Goal: Leave review/rating: Leave review/rating

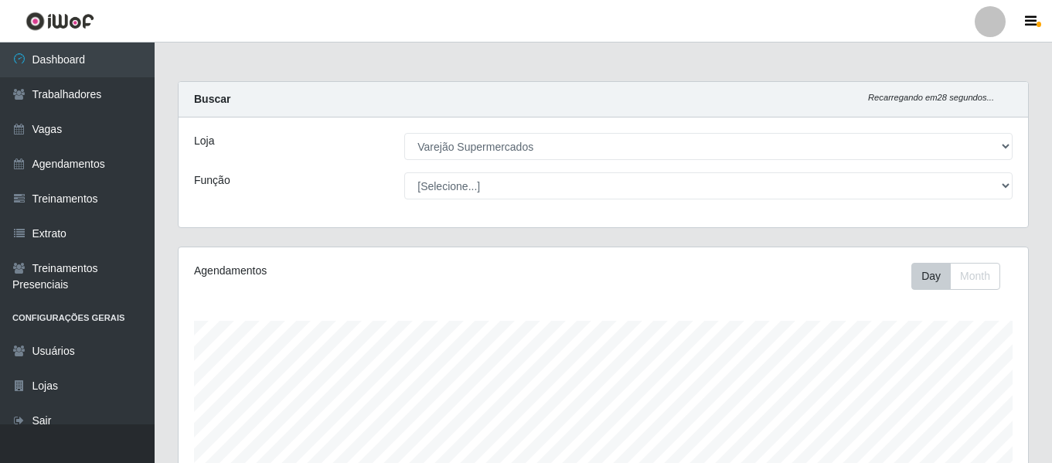
select select "237"
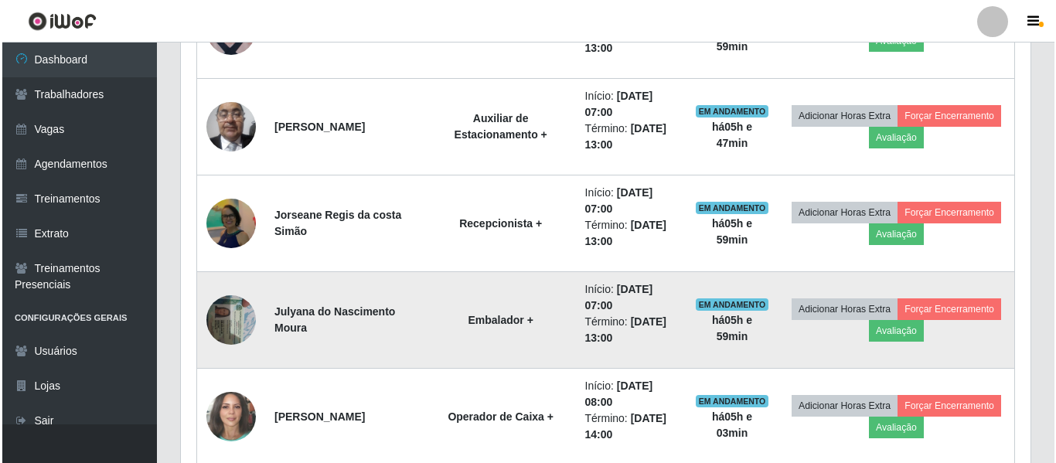
scroll to position [773, 0]
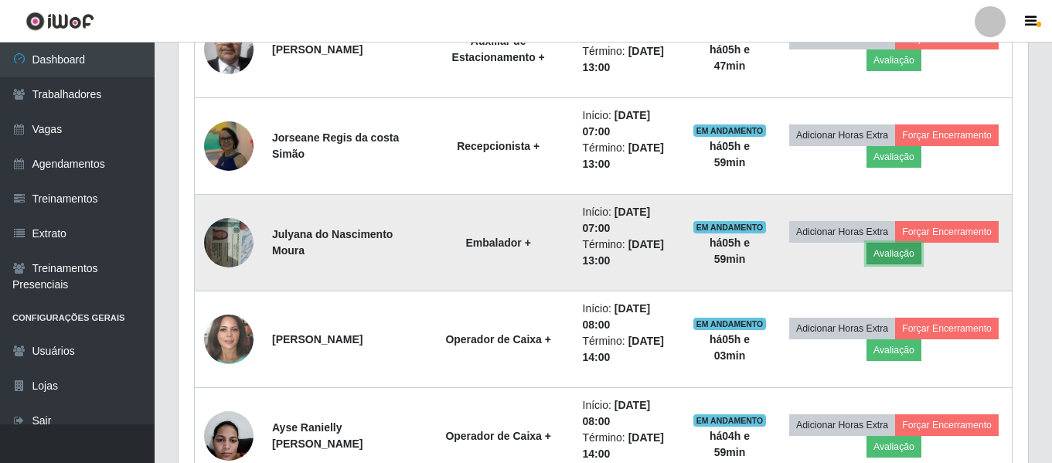
click at [922, 254] on button "Avaliação" at bounding box center [894, 254] width 55 height 22
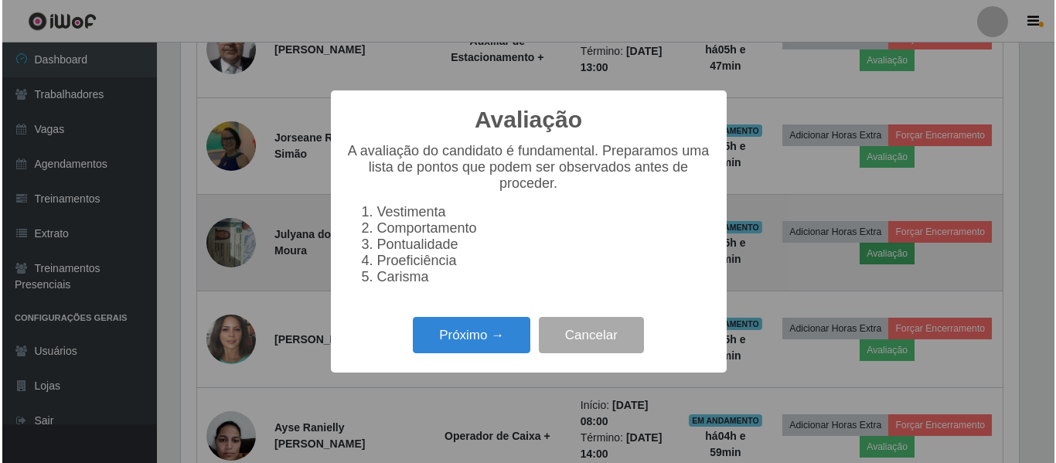
scroll to position [321, 842]
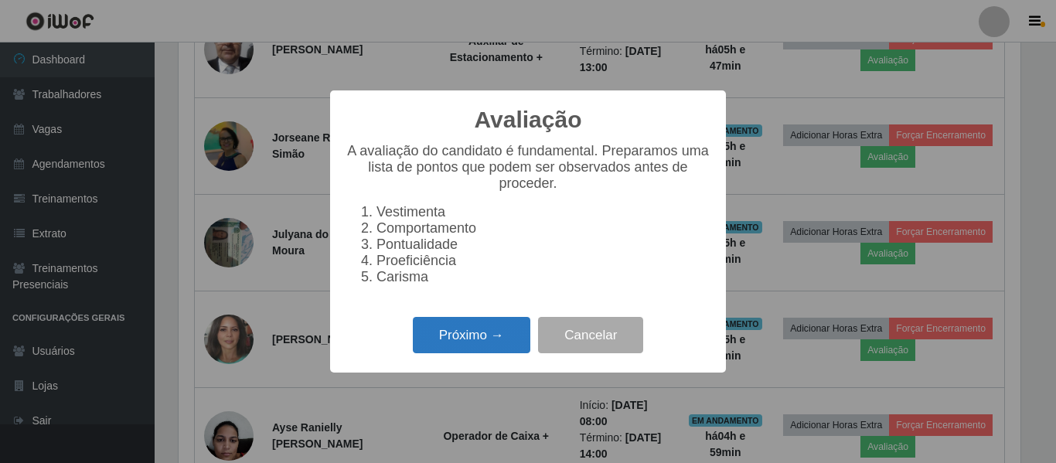
click at [475, 350] on button "Próximo →" at bounding box center [472, 335] width 118 height 36
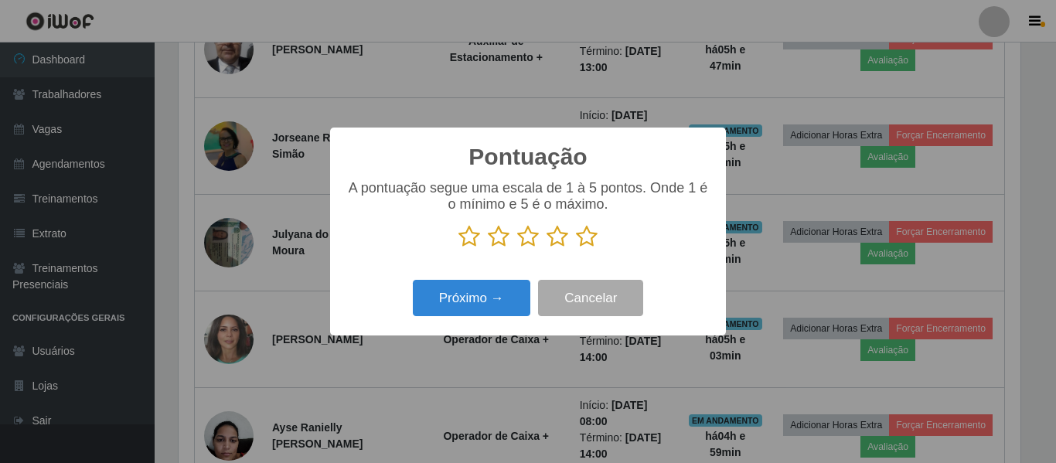
click at [588, 244] on icon at bounding box center [587, 236] width 22 height 23
click at [576, 248] on input "radio" at bounding box center [576, 248] width 0 height 0
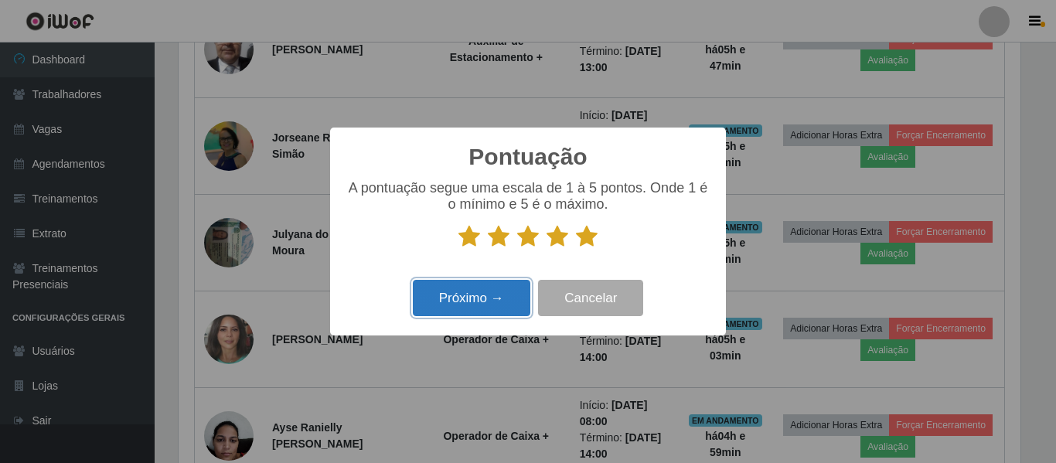
click at [501, 292] on button "Próximo →" at bounding box center [472, 298] width 118 height 36
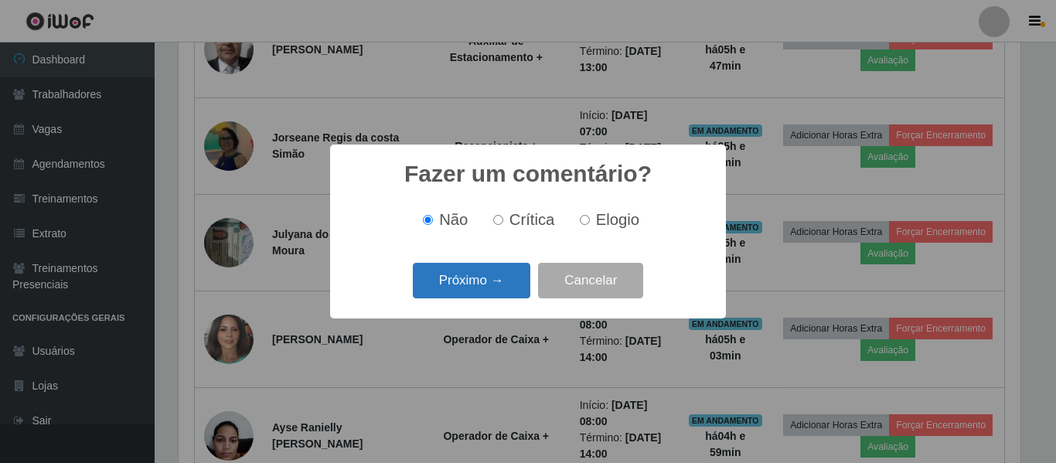
click at [469, 280] on button "Próximo →" at bounding box center [472, 281] width 118 height 36
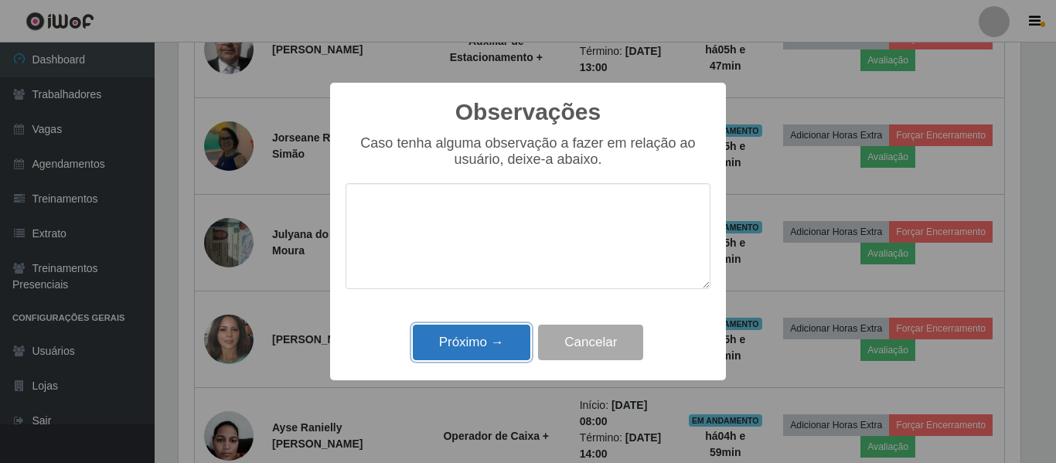
click at [470, 356] on button "Próximo →" at bounding box center [472, 343] width 118 height 36
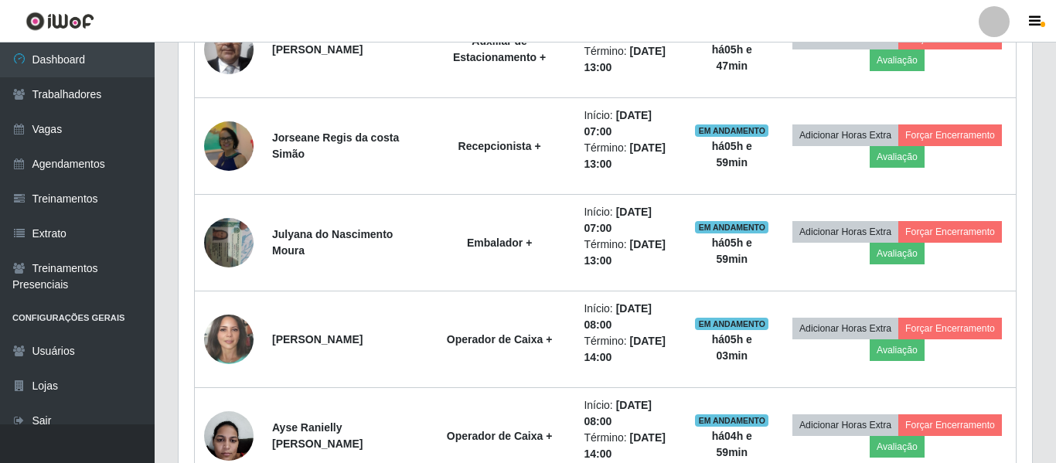
scroll to position [321, 850]
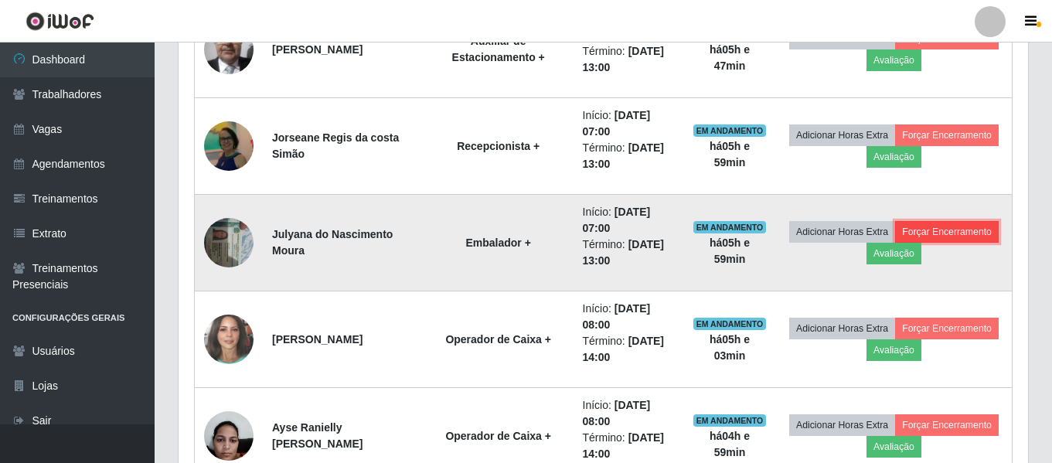
click at [895, 243] on button "Forçar Encerramento" at bounding box center [947, 232] width 104 height 22
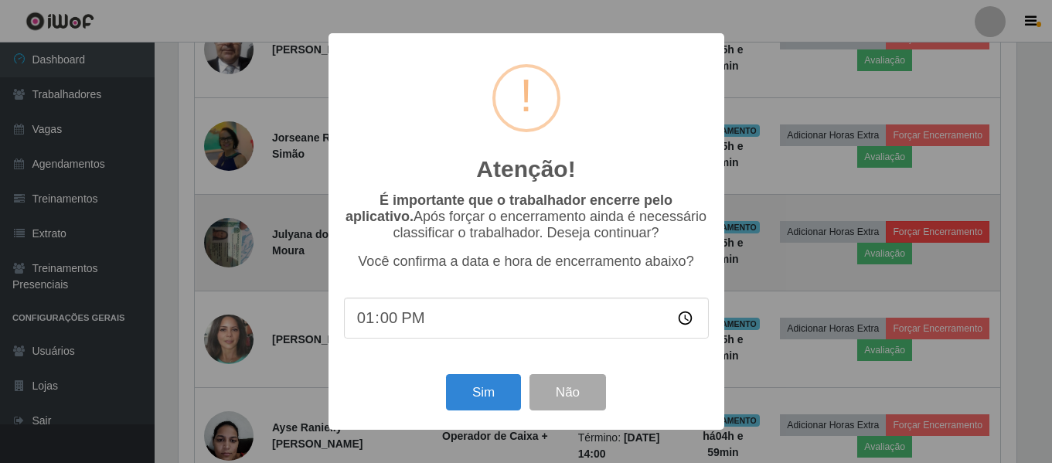
scroll to position [321, 842]
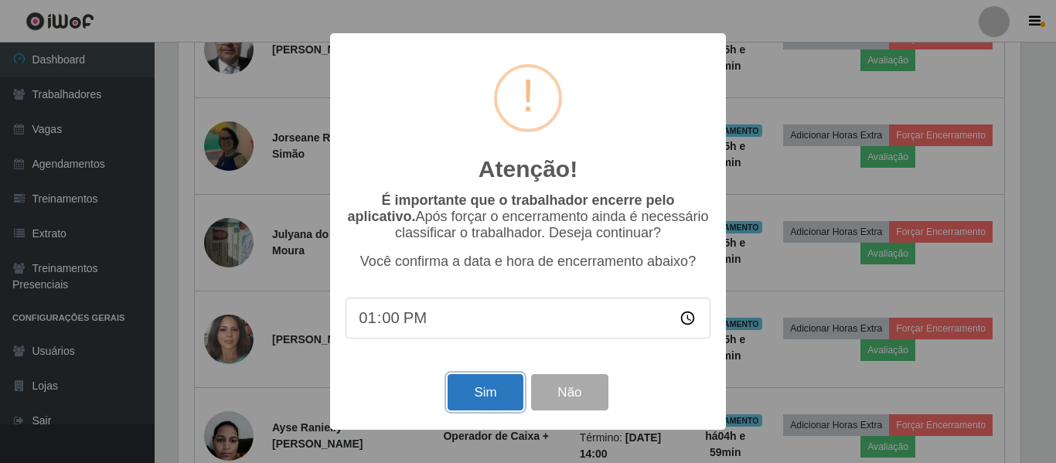
click at [472, 383] on button "Sim" at bounding box center [485, 392] width 75 height 36
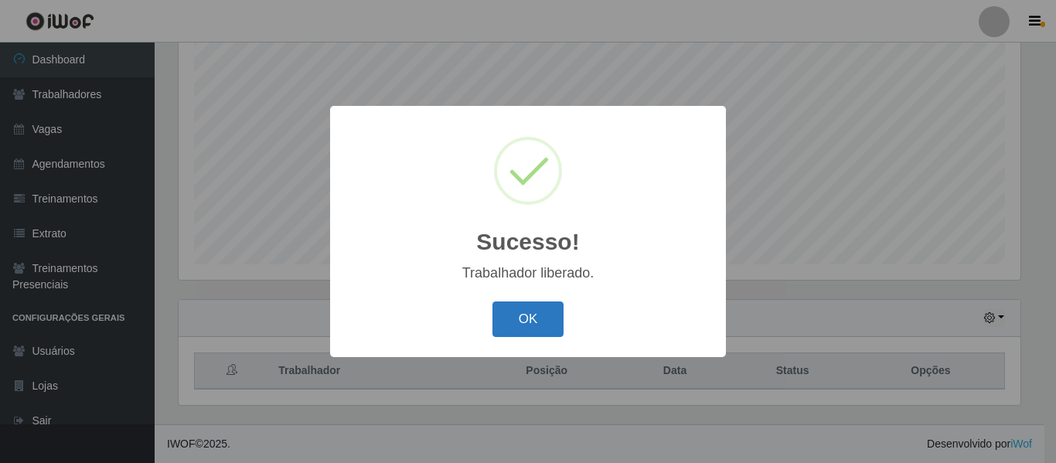
click at [496, 319] on button "OK" at bounding box center [528, 320] width 72 height 36
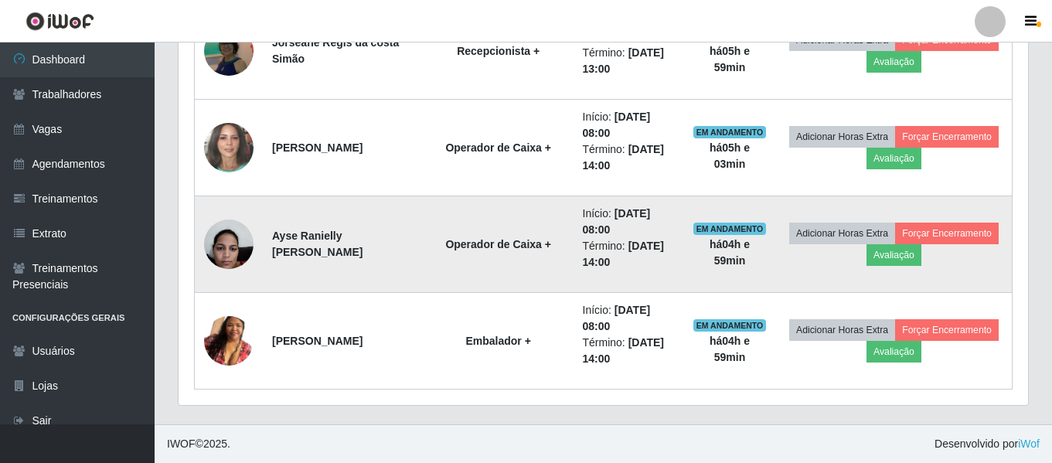
scroll to position [714, 0]
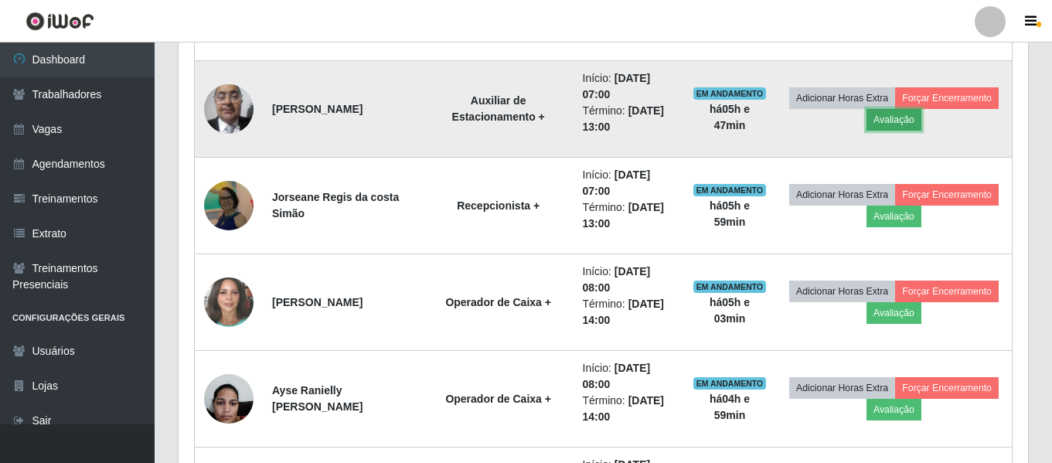
click at [922, 114] on button "Avaliação" at bounding box center [894, 120] width 55 height 22
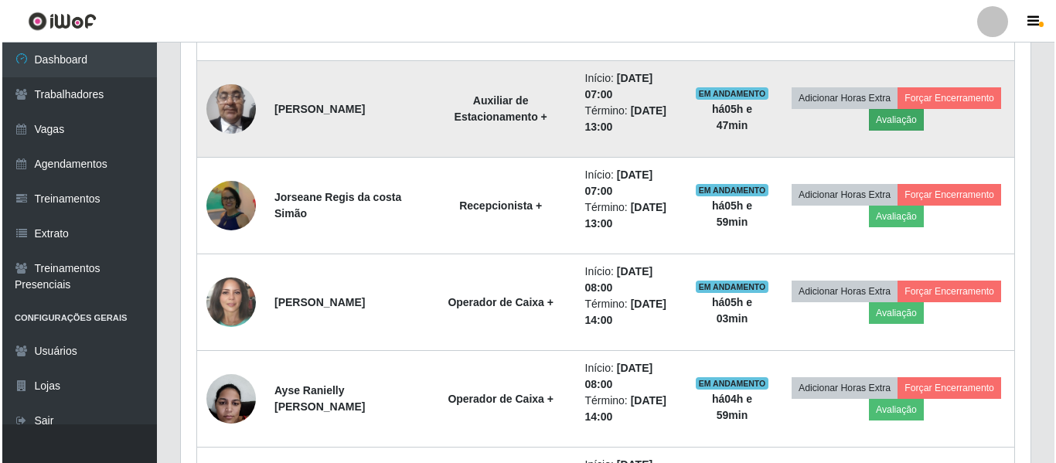
scroll to position [321, 842]
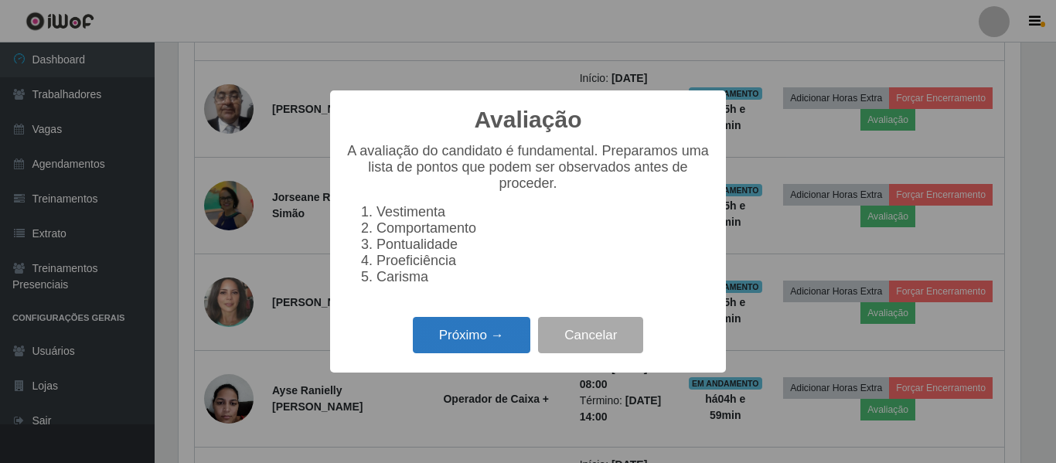
click at [489, 337] on button "Próximo →" at bounding box center [472, 335] width 118 height 36
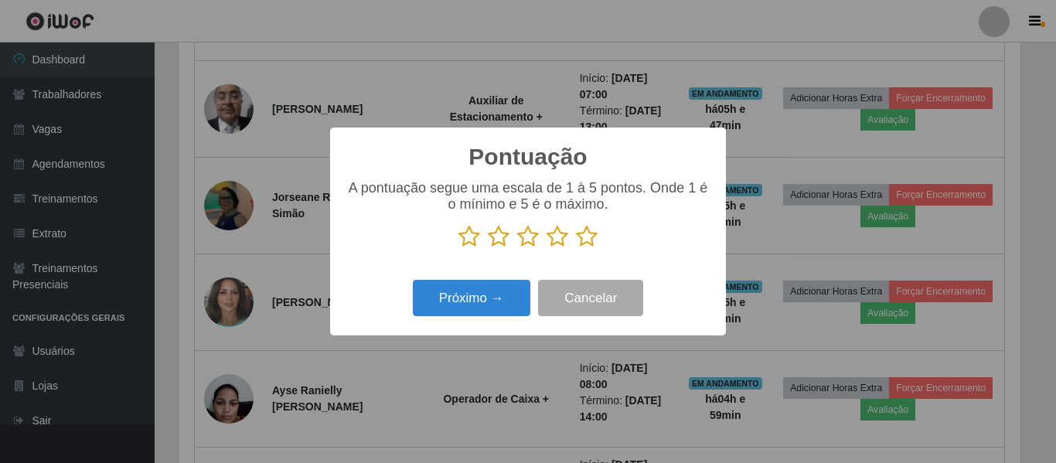
scroll to position [772808, 772287]
click at [587, 240] on icon at bounding box center [587, 236] width 22 height 23
click at [576, 248] on input "radio" at bounding box center [576, 248] width 0 height 0
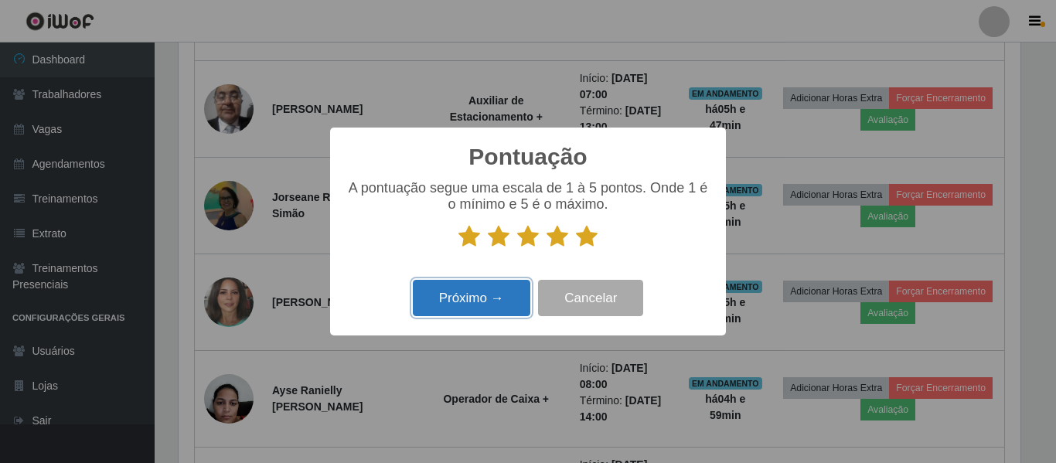
click at [457, 289] on button "Próximo →" at bounding box center [472, 298] width 118 height 36
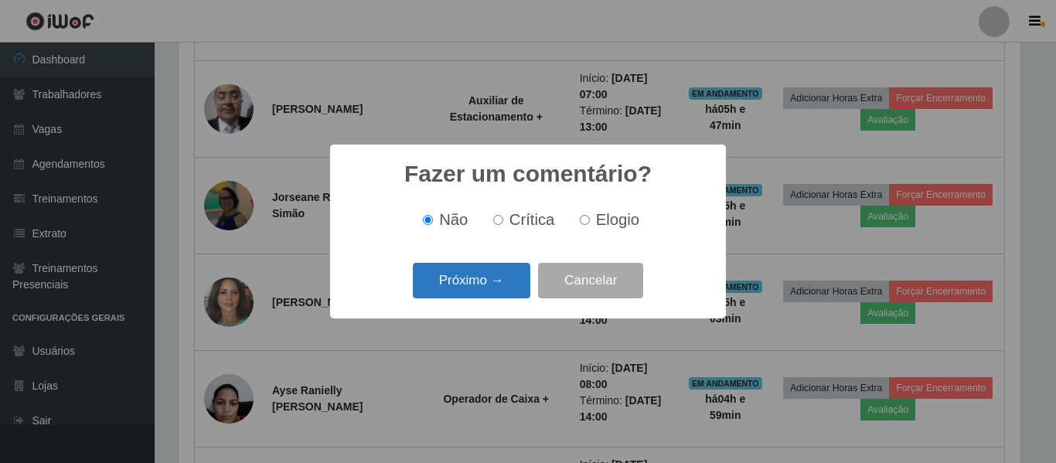
click at [492, 281] on button "Próximo →" at bounding box center [472, 281] width 118 height 36
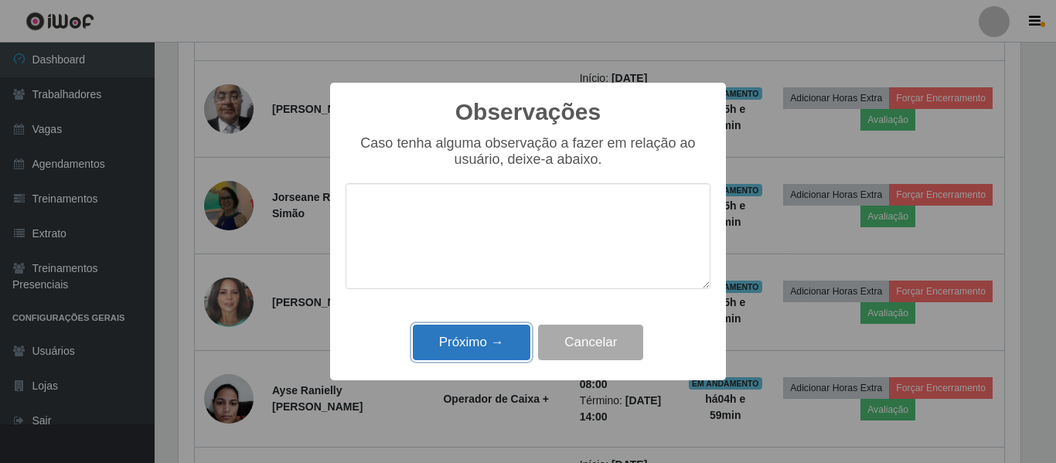
click at [480, 352] on button "Próximo →" at bounding box center [472, 343] width 118 height 36
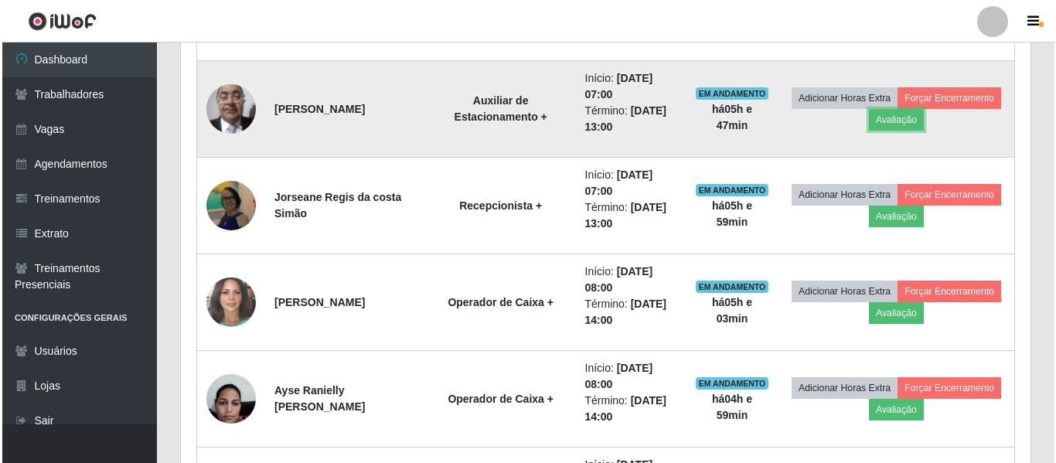
scroll to position [321, 850]
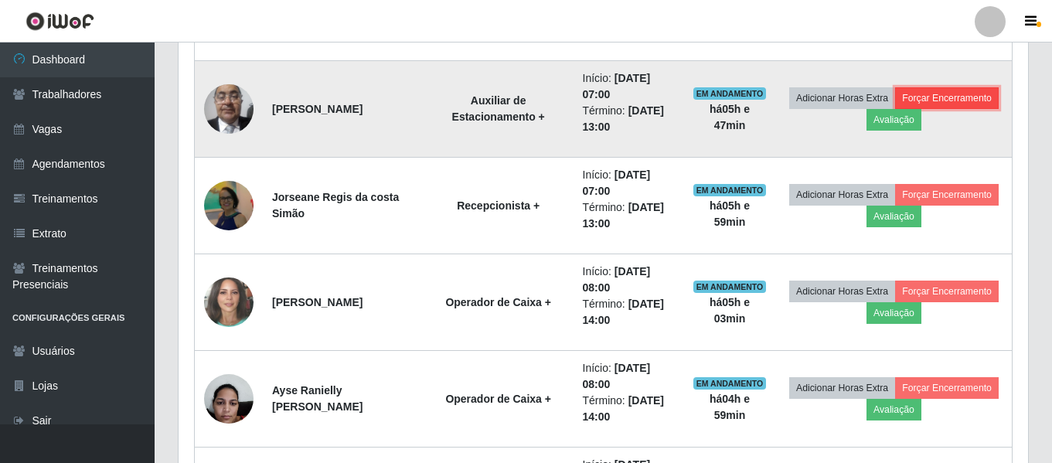
click at [895, 109] on button "Forçar Encerramento" at bounding box center [947, 98] width 104 height 22
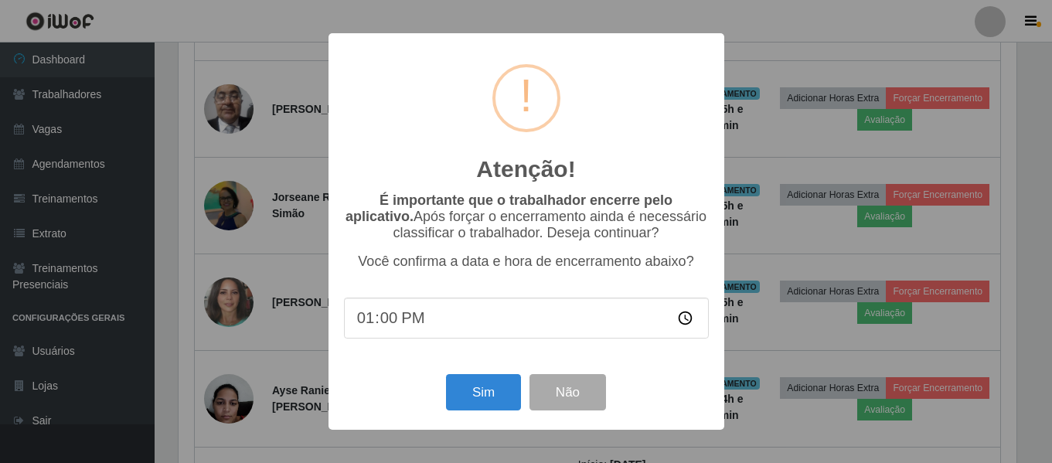
scroll to position [321, 842]
click at [476, 401] on button "Sim" at bounding box center [485, 392] width 75 height 36
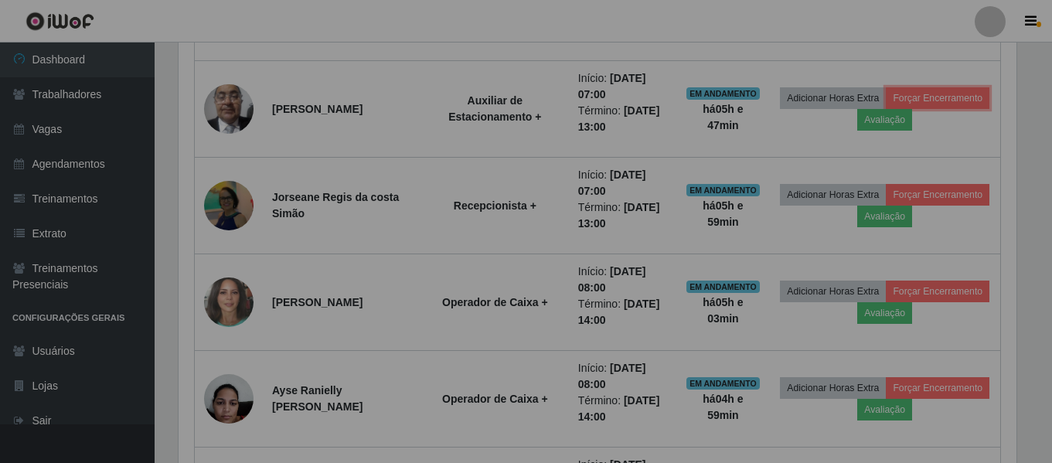
scroll to position [0, 0]
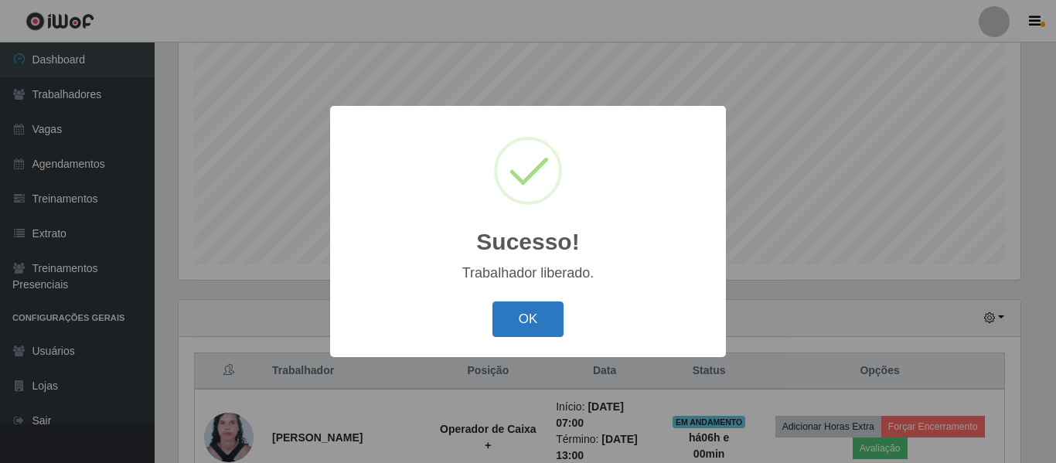
click at [522, 305] on button "OK" at bounding box center [528, 320] width 72 height 36
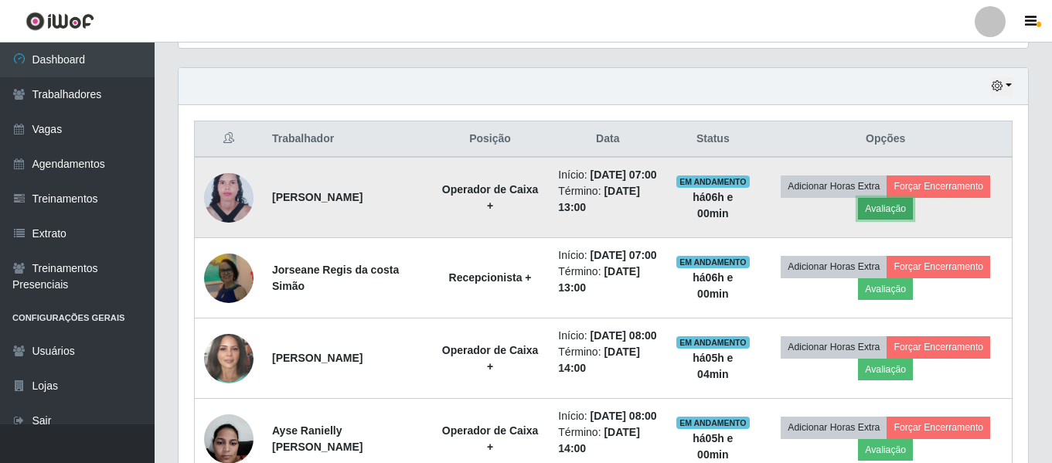
click at [883, 216] on button "Avaliação" at bounding box center [885, 209] width 55 height 22
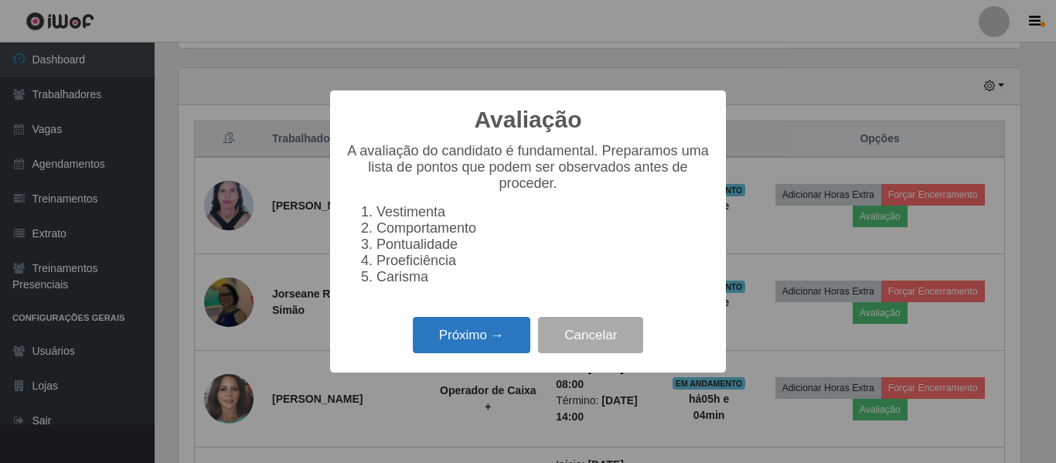
click at [479, 330] on button "Próximo →" at bounding box center [472, 335] width 118 height 36
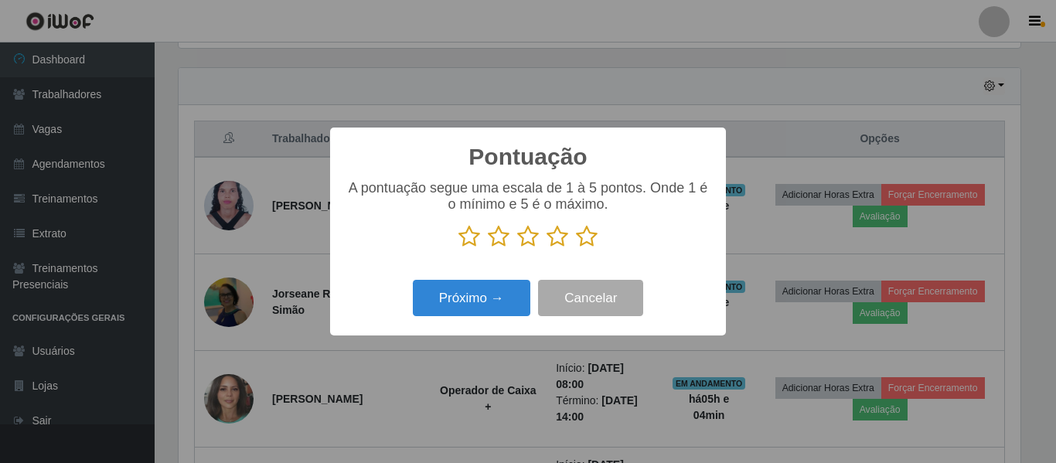
click at [588, 247] on icon at bounding box center [587, 236] width 22 height 23
click at [576, 248] on input "radio" at bounding box center [576, 248] width 0 height 0
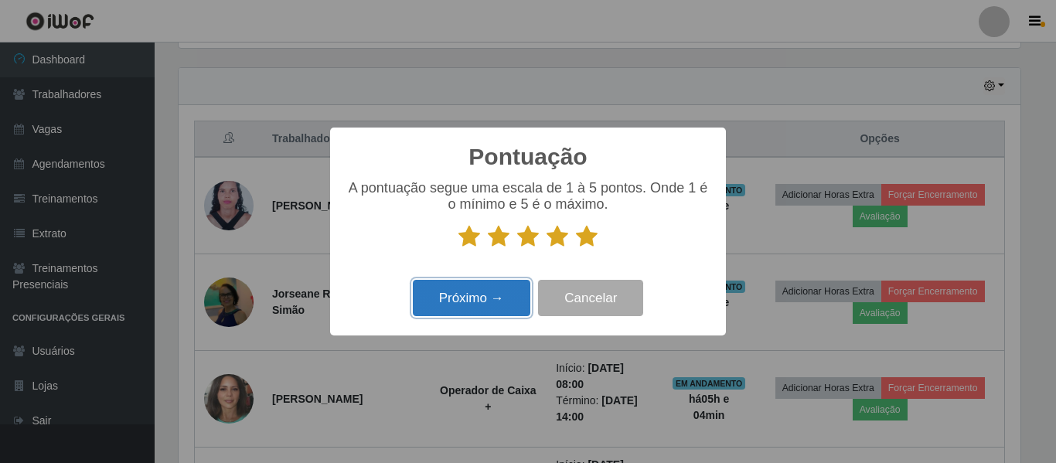
click at [474, 319] on div "Próximo → Cancelar" at bounding box center [528, 298] width 365 height 44
click at [474, 308] on button "Próximo →" at bounding box center [472, 298] width 118 height 36
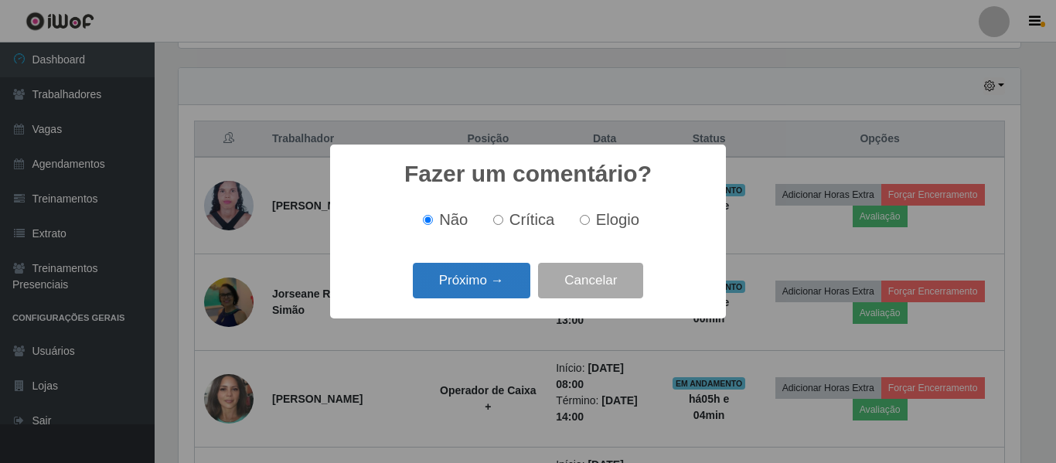
click at [476, 272] on button "Próximo →" at bounding box center [472, 281] width 118 height 36
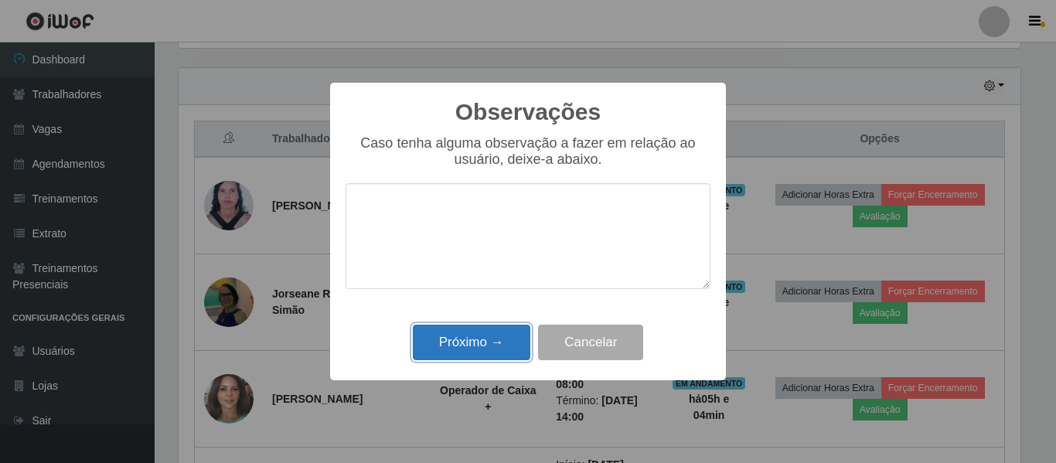
click at [469, 335] on button "Próximo →" at bounding box center [472, 343] width 118 height 36
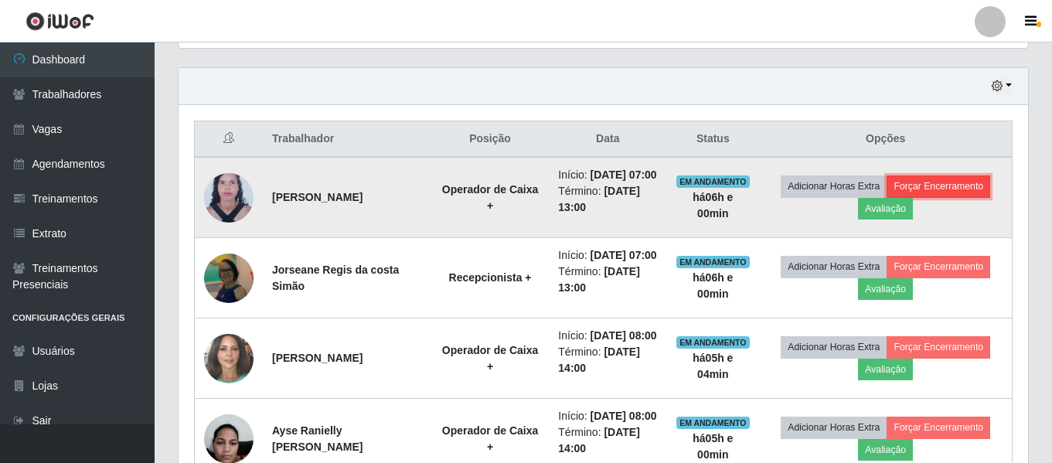
click at [927, 196] on button "Forçar Encerramento" at bounding box center [939, 187] width 104 height 22
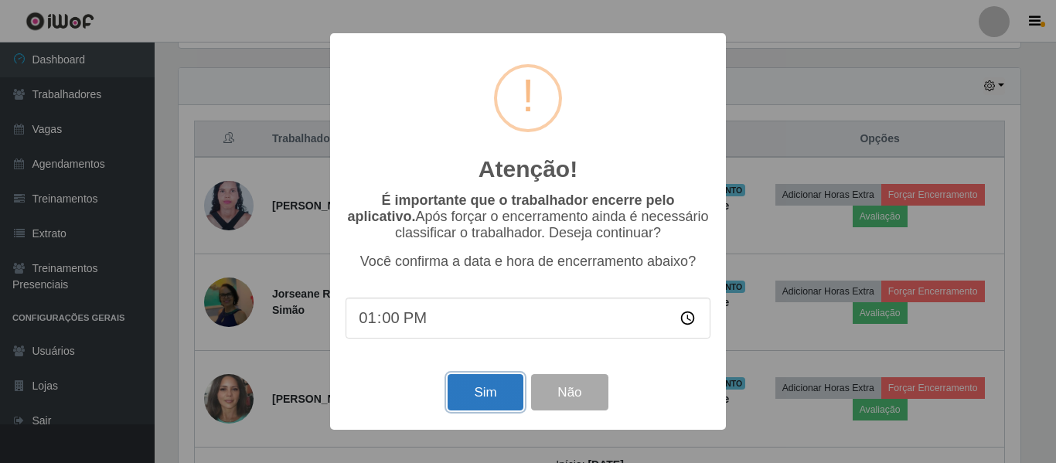
click at [472, 406] on button "Sim" at bounding box center [485, 392] width 75 height 36
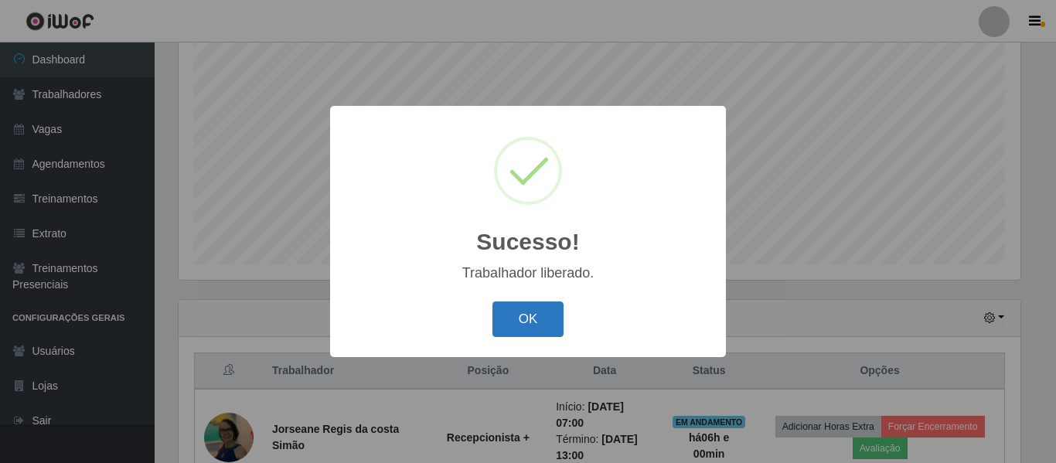
click at [530, 318] on button "OK" at bounding box center [528, 320] width 72 height 36
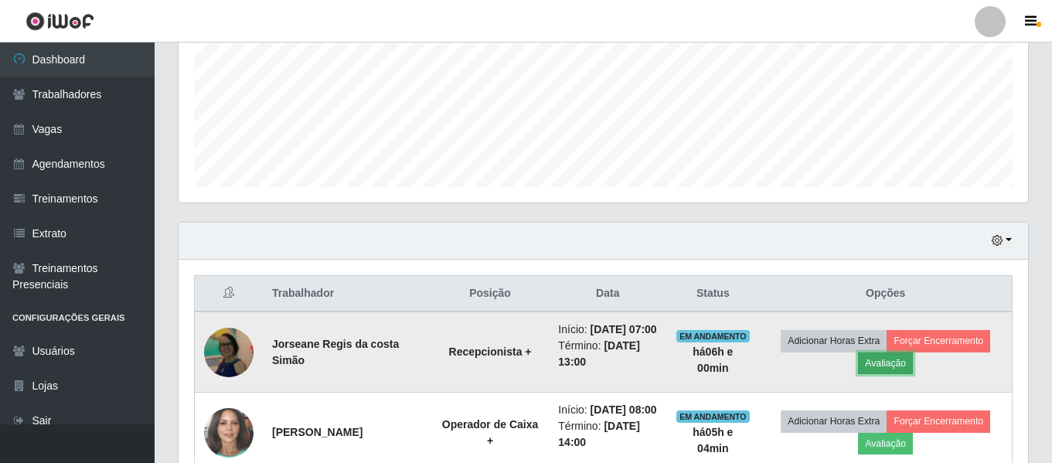
click at [897, 374] on button "Avaliação" at bounding box center [885, 364] width 55 height 22
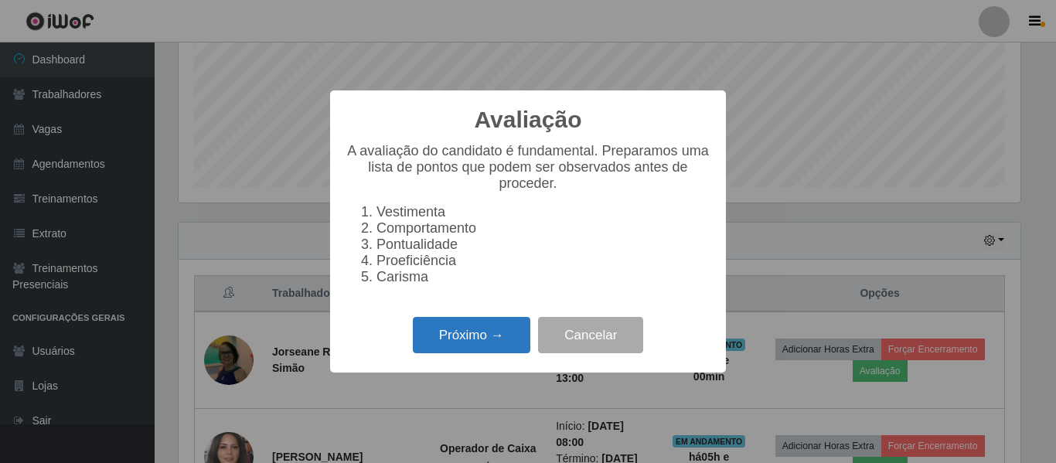
click at [481, 348] on button "Próximo →" at bounding box center [472, 335] width 118 height 36
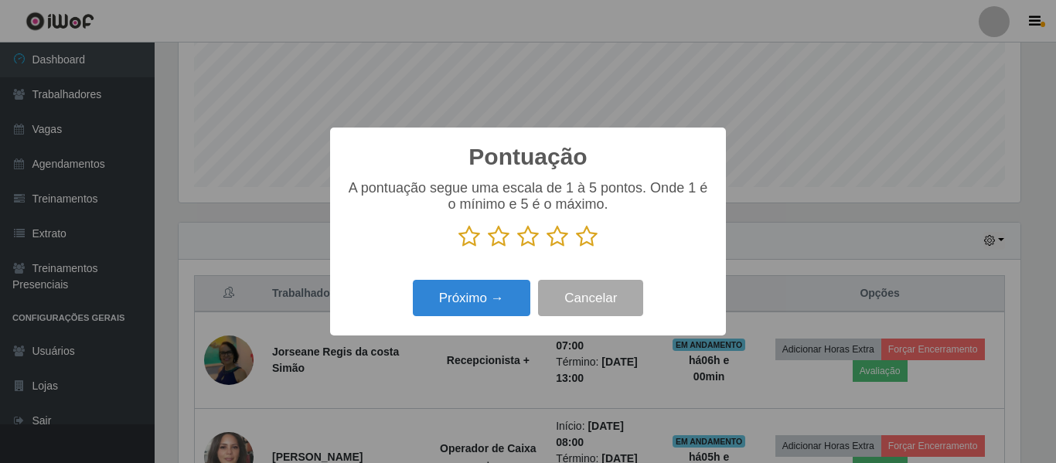
click at [553, 247] on icon at bounding box center [558, 236] width 22 height 23
click at [547, 248] on input "radio" at bounding box center [547, 248] width 0 height 0
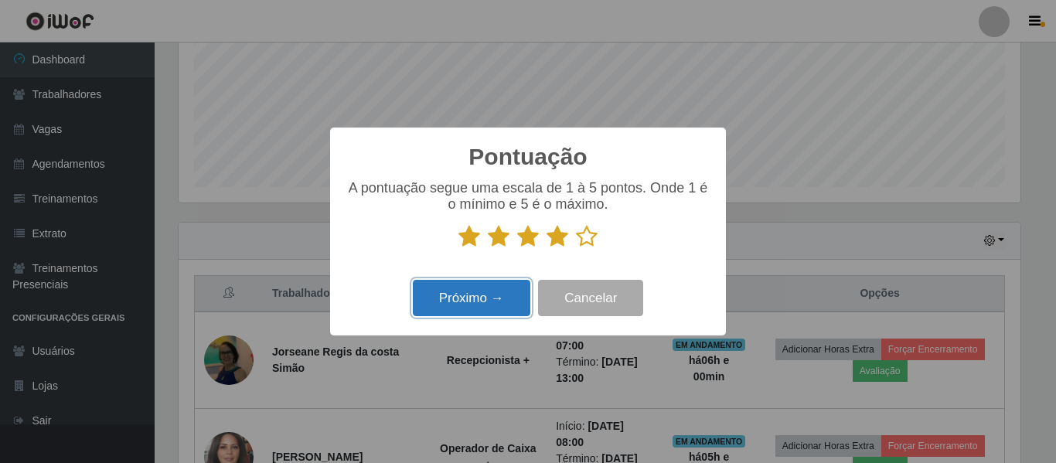
click at [480, 300] on button "Próximo →" at bounding box center [472, 298] width 118 height 36
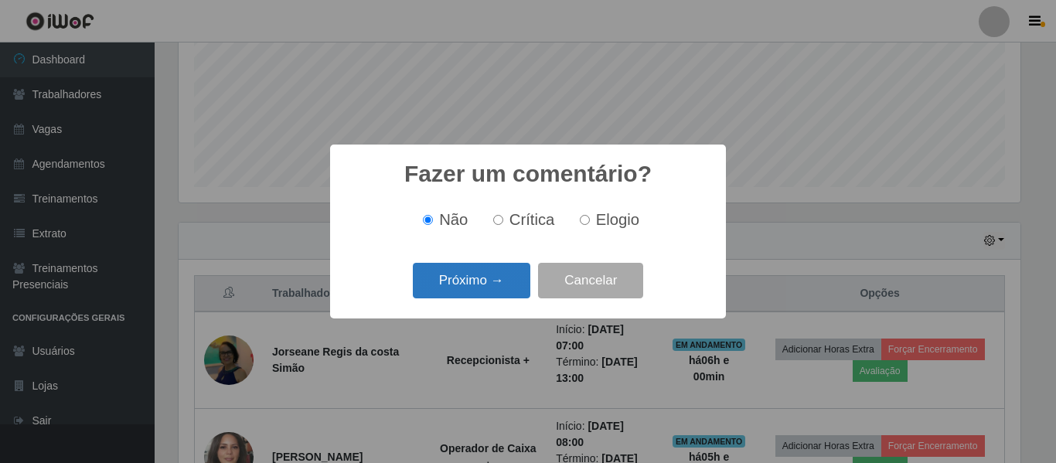
click at [483, 272] on button "Próximo →" at bounding box center [472, 281] width 118 height 36
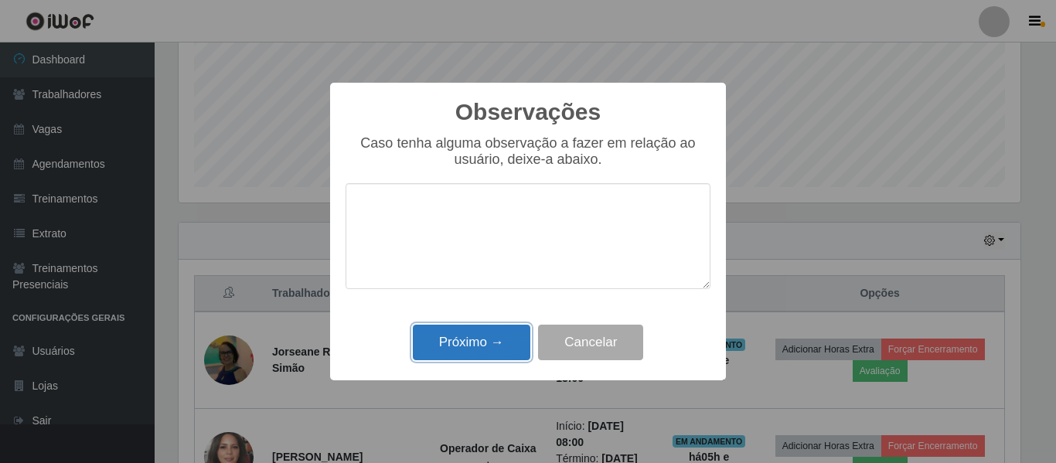
click at [483, 350] on button "Próximo →" at bounding box center [472, 343] width 118 height 36
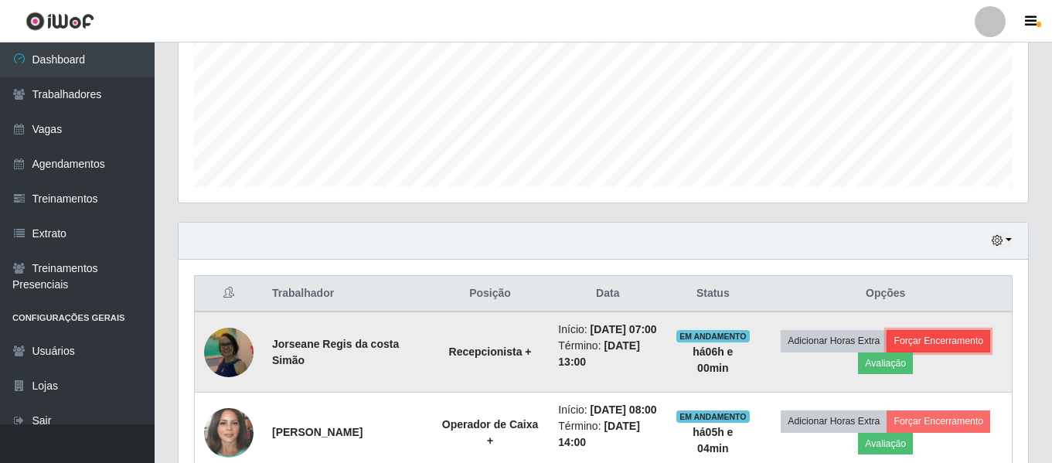
click at [984, 352] on button "Forçar Encerramento" at bounding box center [939, 341] width 104 height 22
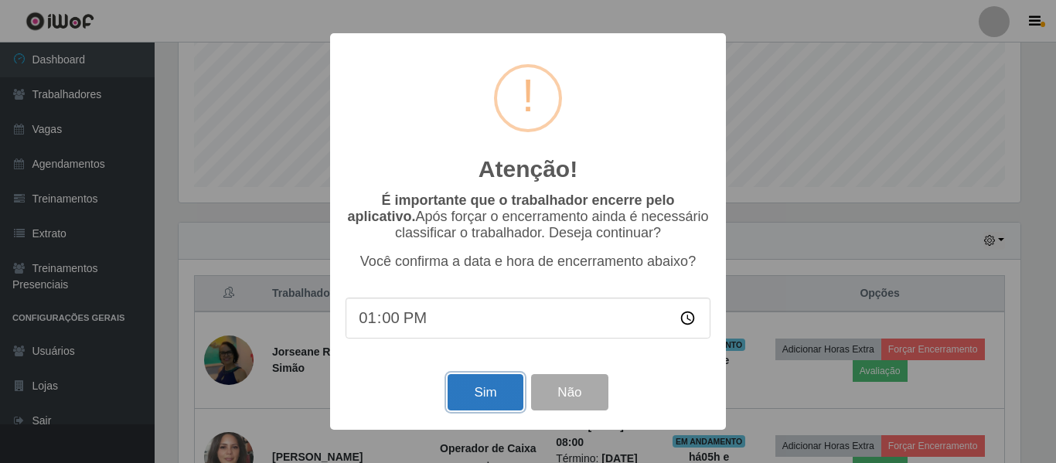
click at [501, 396] on button "Sim" at bounding box center [485, 392] width 75 height 36
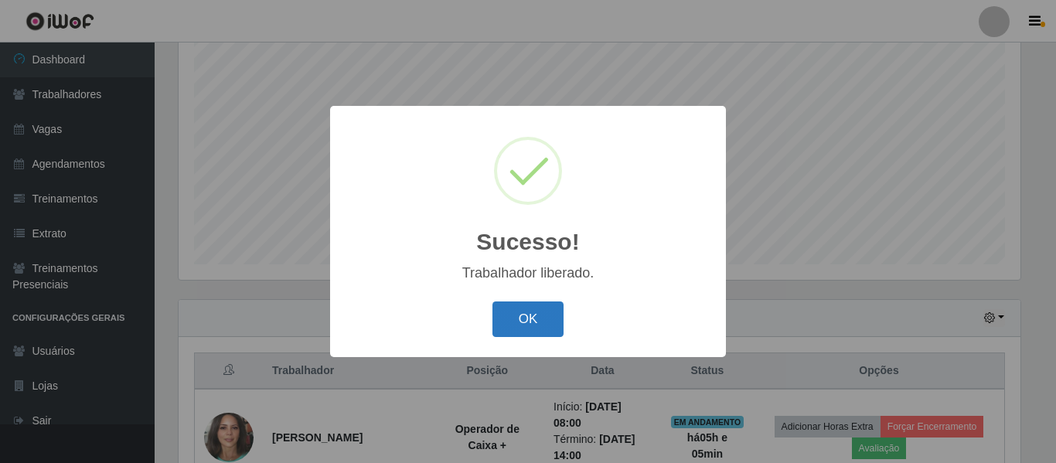
click at [499, 321] on button "OK" at bounding box center [528, 320] width 72 height 36
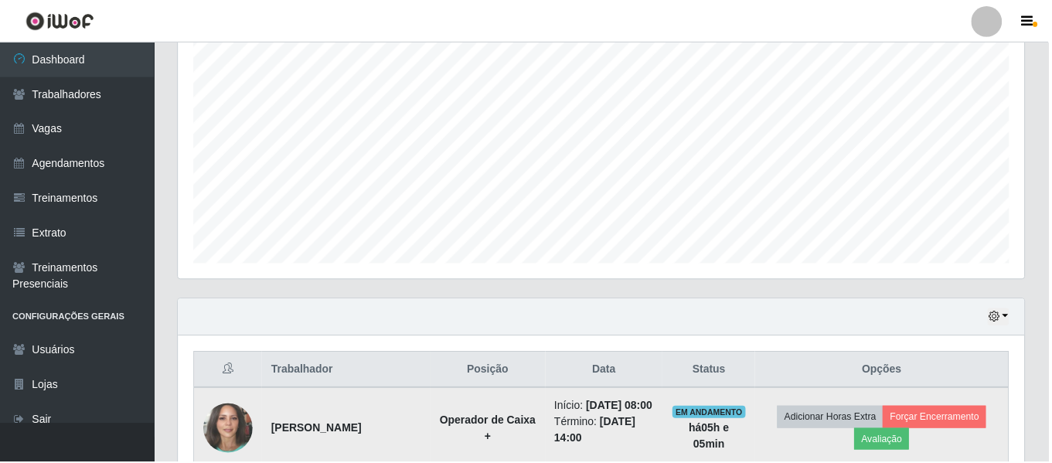
scroll to position [321, 850]
